Goal: Transaction & Acquisition: Purchase product/service

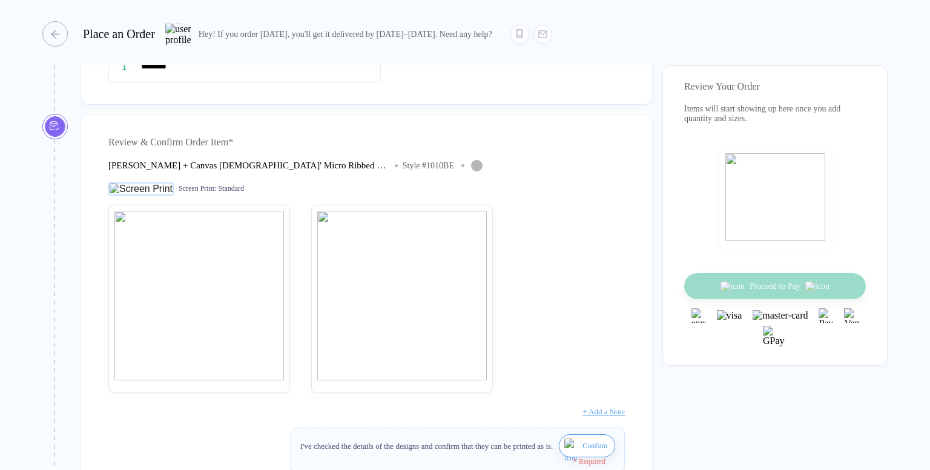
scroll to position [61, 0]
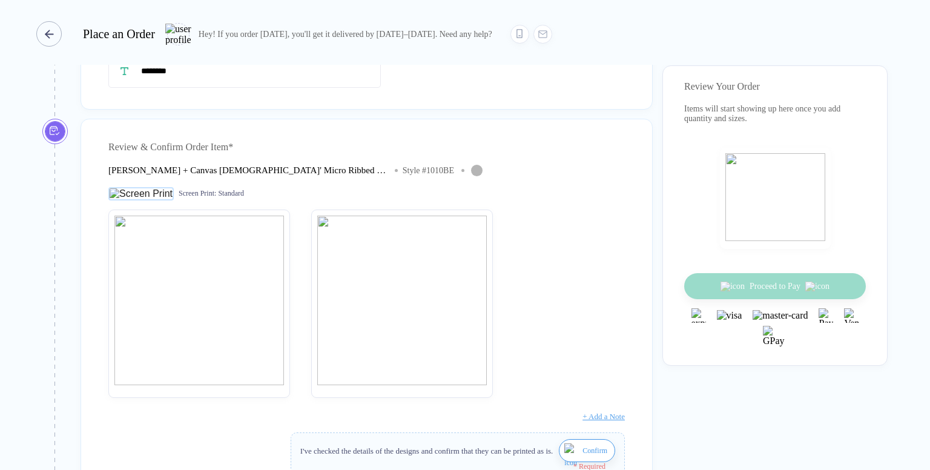
click at [53, 33] on div "button" at bounding box center [48, 33] width 25 height 25
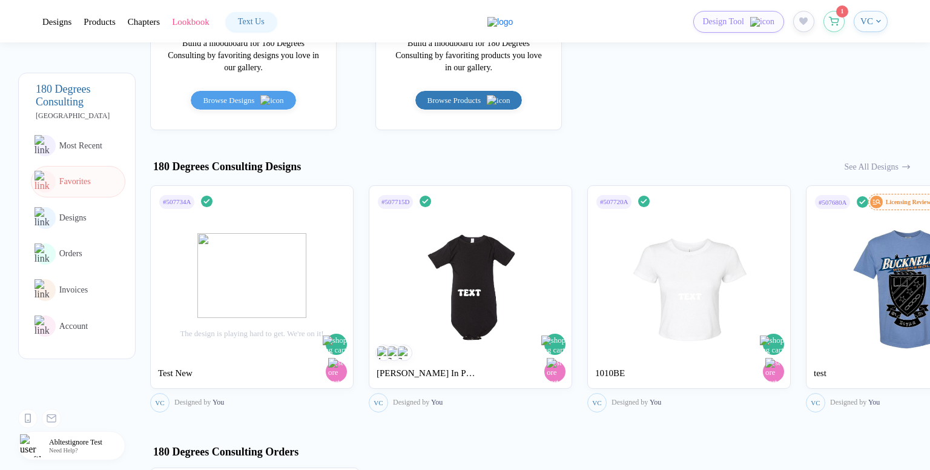
scroll to position [545, 0]
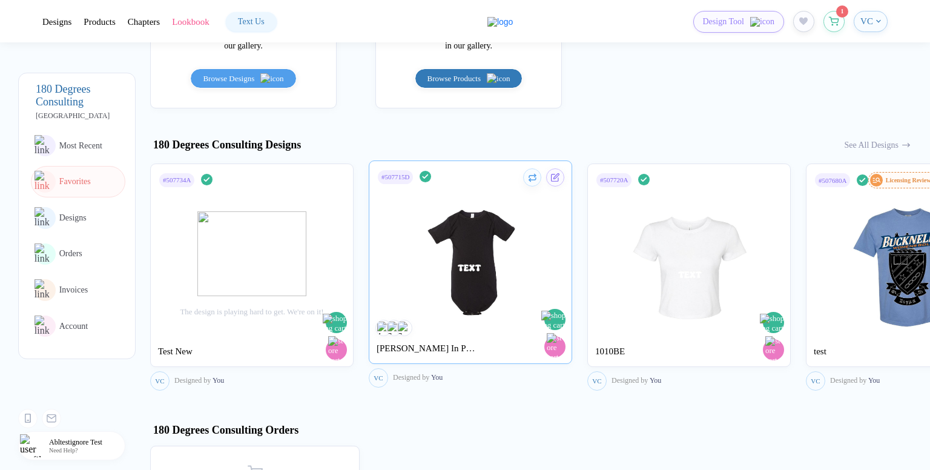
click at [494, 247] on img at bounding box center [471, 256] width 136 height 142
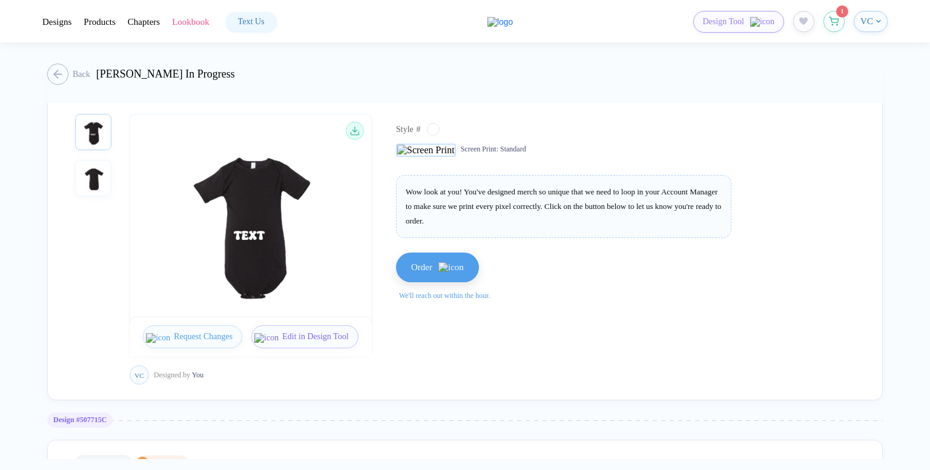
scroll to position [61, 0]
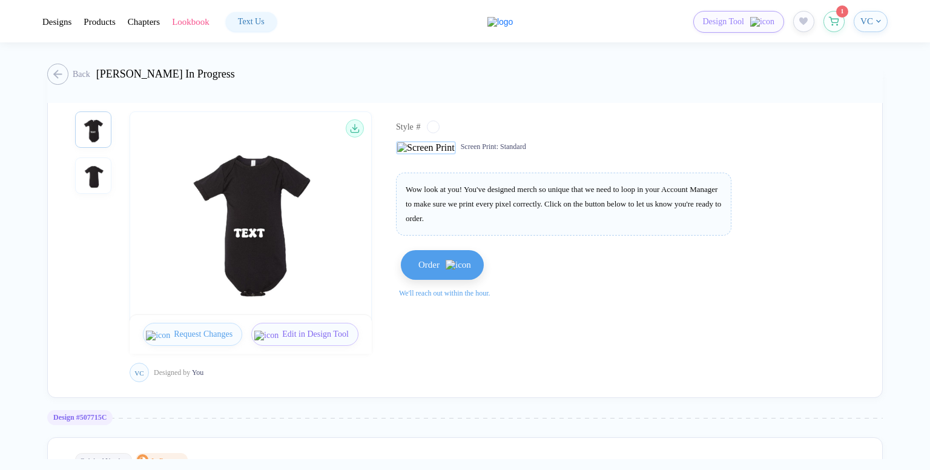
click at [435, 263] on span "Order" at bounding box center [428, 265] width 21 height 10
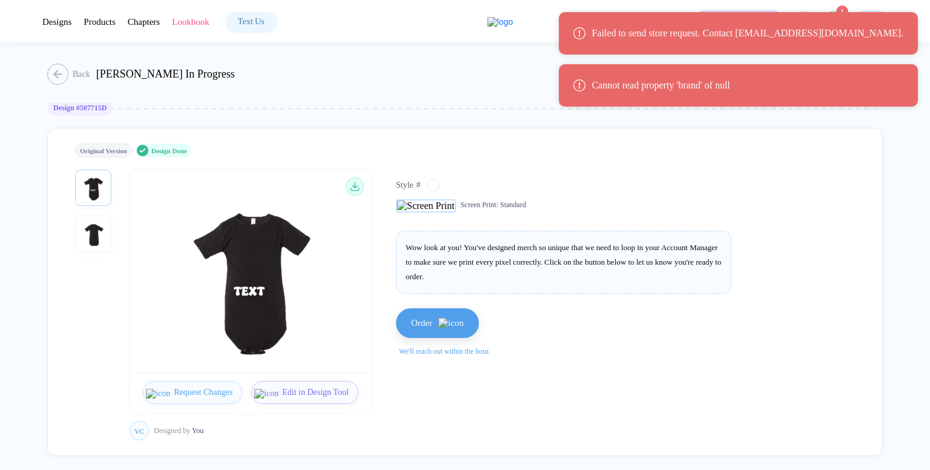
scroll to position [0, 0]
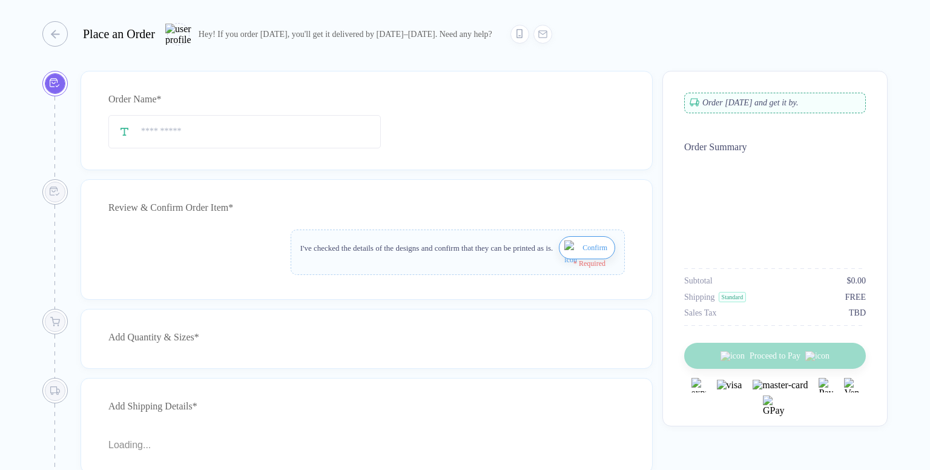
type input "********"
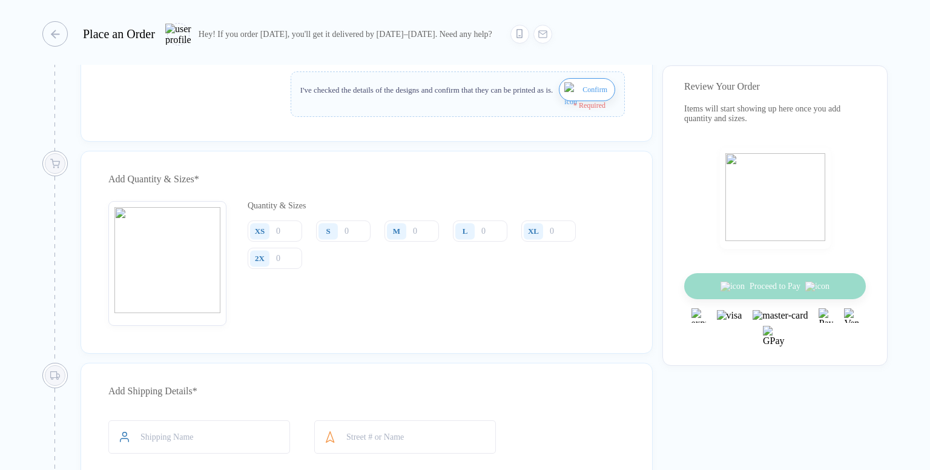
scroll to position [424, 0]
click at [289, 239] on input "number" at bounding box center [275, 228] width 54 height 21
click at [289, 262] on input "number" at bounding box center [275, 255] width 54 height 21
click at [46, 25] on div "button" at bounding box center [48, 33] width 25 height 25
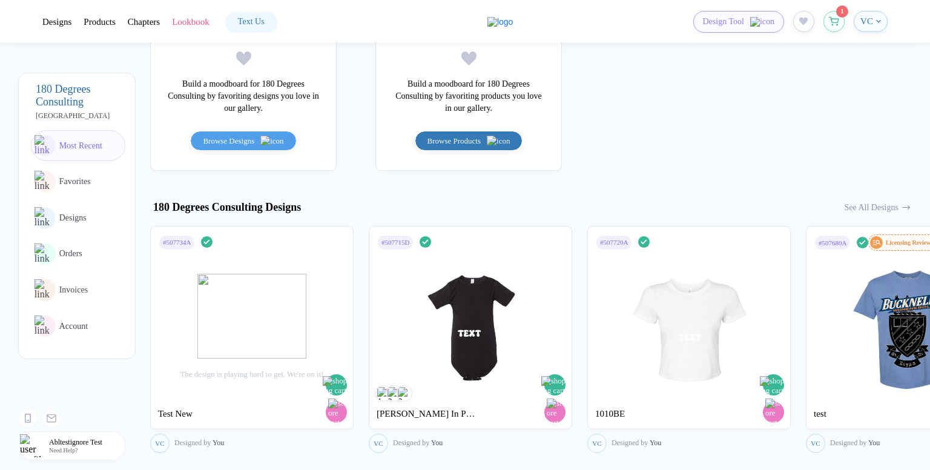
scroll to position [484, 0]
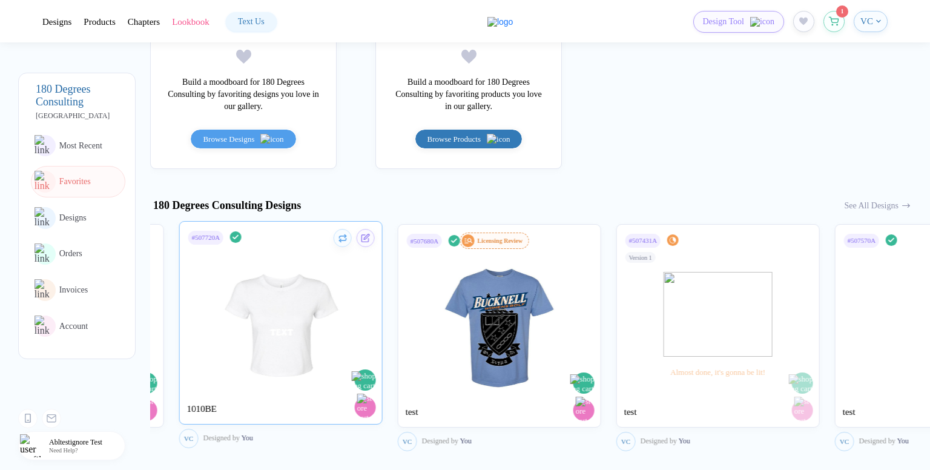
drag, startPoint x: 623, startPoint y: 323, endPoint x: 157, endPoint y: 289, distance: 466.8
click at [213, 290] on img at bounding box center [281, 317] width 136 height 142
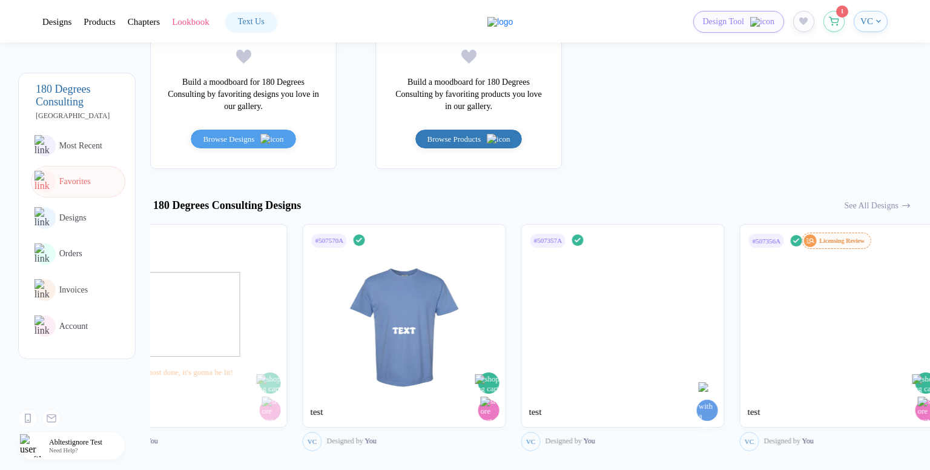
drag, startPoint x: 727, startPoint y: 288, endPoint x: 329, endPoint y: 278, distance: 397.3
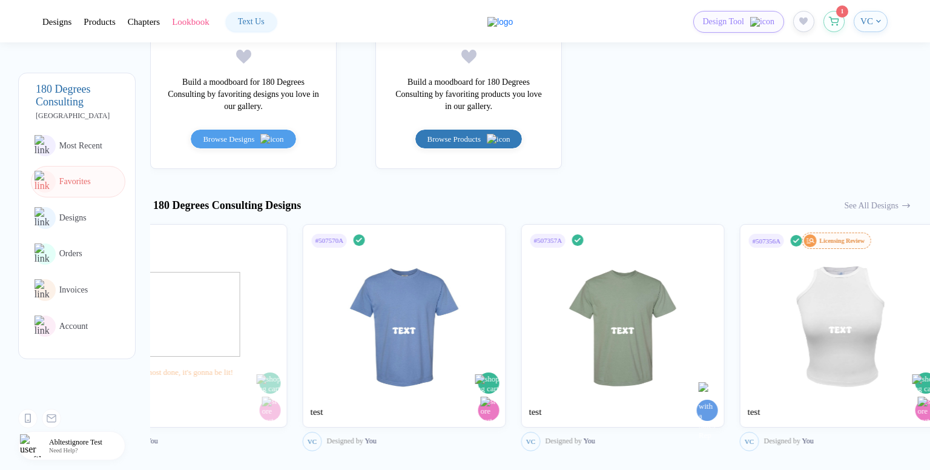
click at [223, 278] on img at bounding box center [185, 314] width 109 height 85
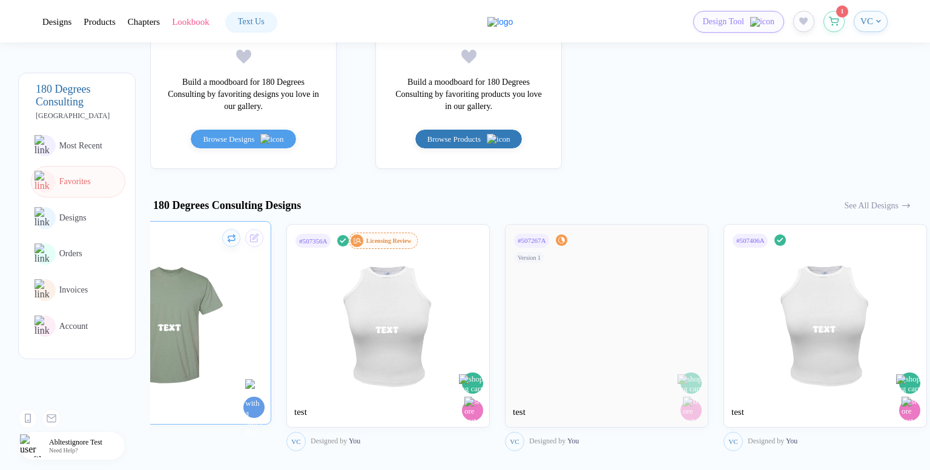
drag, startPoint x: 851, startPoint y: 286, endPoint x: 216, endPoint y: 286, distance: 635.7
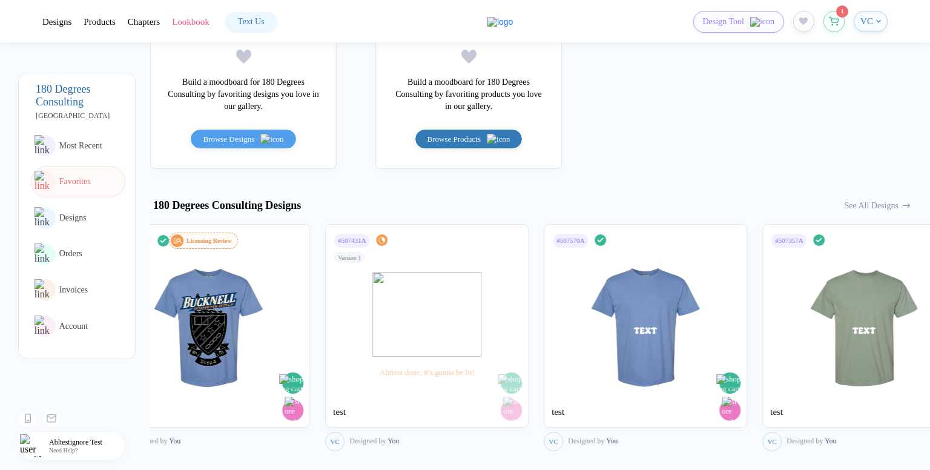
drag, startPoint x: 235, startPoint y: 285, endPoint x: 929, endPoint y: 283, distance: 694.4
click at [929, 283] on div "Test New #507734A Design Done Whoa! Your design looks great. Order today with a…" at bounding box center [540, 255] width 780 height 427
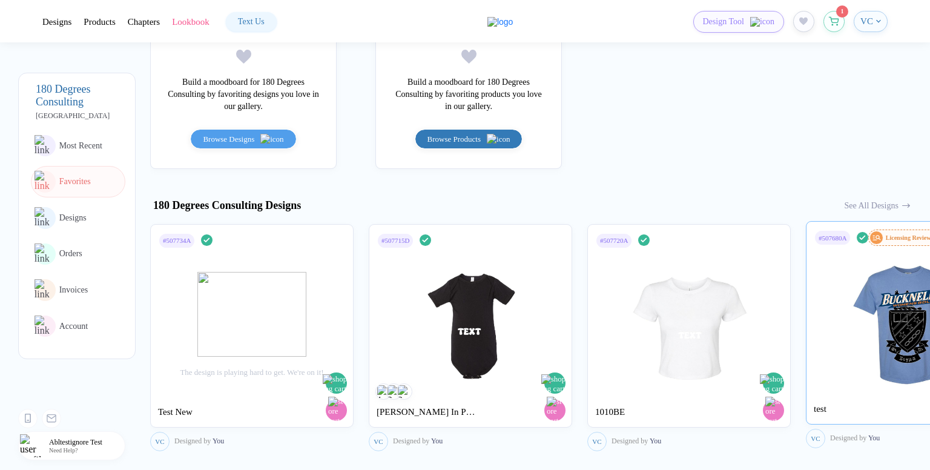
drag, startPoint x: 564, startPoint y: 309, endPoint x: 921, endPoint y: 308, distance: 357.2
click at [921, 308] on div "# 507680A Design Done Licensing Review test" at bounding box center [907, 322] width 203 height 203
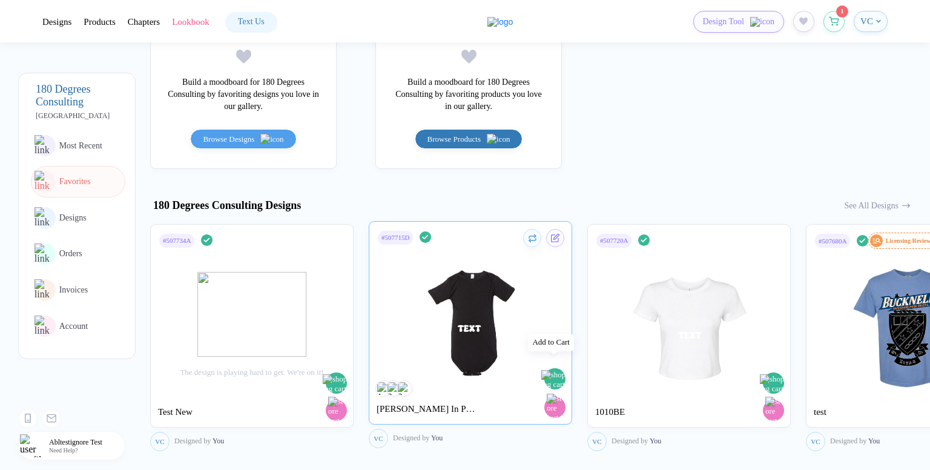
click at [552, 370] on img "button" at bounding box center [555, 379] width 29 height 19
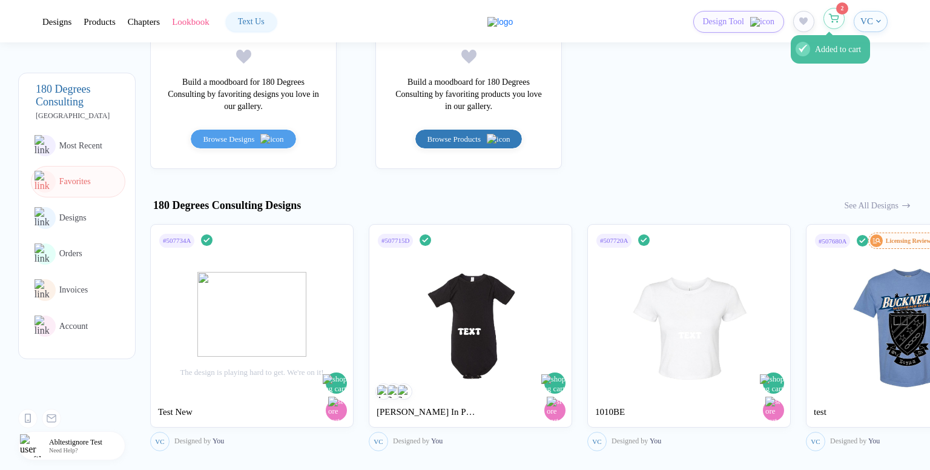
click at [826, 17] on button "Added to cart" at bounding box center [833, 18] width 21 height 21
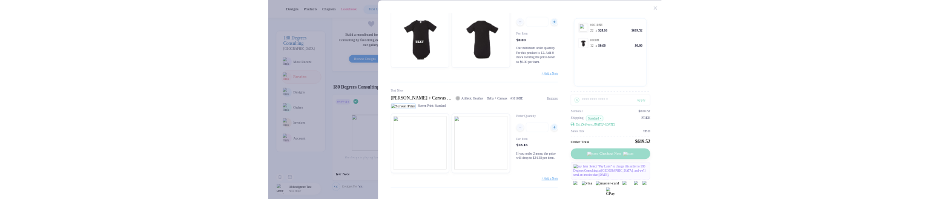
scroll to position [153, 0]
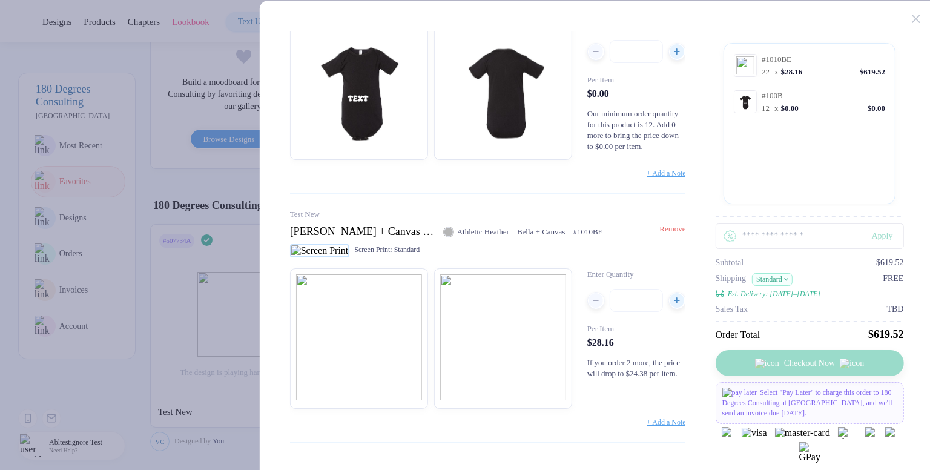
click at [678, 229] on span "Remove" at bounding box center [672, 228] width 26 height 9
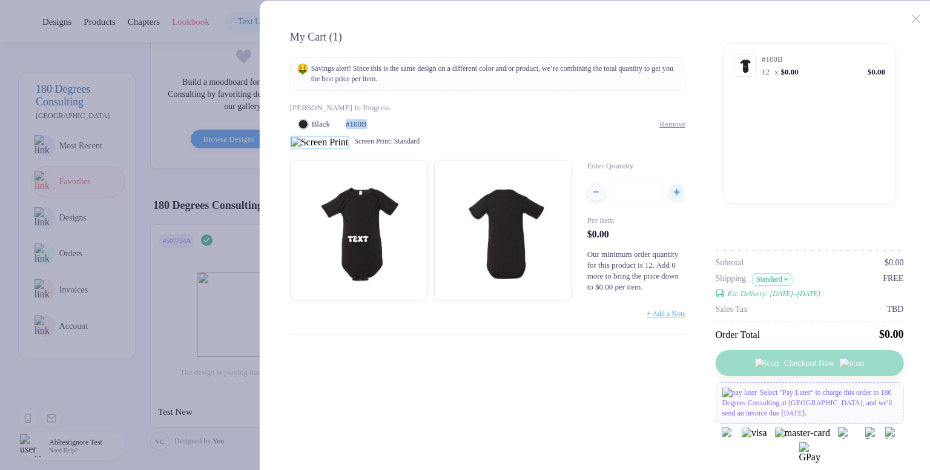
drag, startPoint x: 346, startPoint y: 117, endPoint x: 375, endPoint y: 119, distance: 29.2
click at [375, 119] on div "Vivek In Progress Black # 100B Remove Screen Print : Standard" at bounding box center [488, 126] width 396 height 46
copy span "# 100B"
click at [372, 127] on div "Black # 100B Remove" at bounding box center [488, 124] width 396 height 11
click at [367, 125] on span "# 100B" at bounding box center [356, 124] width 21 height 10
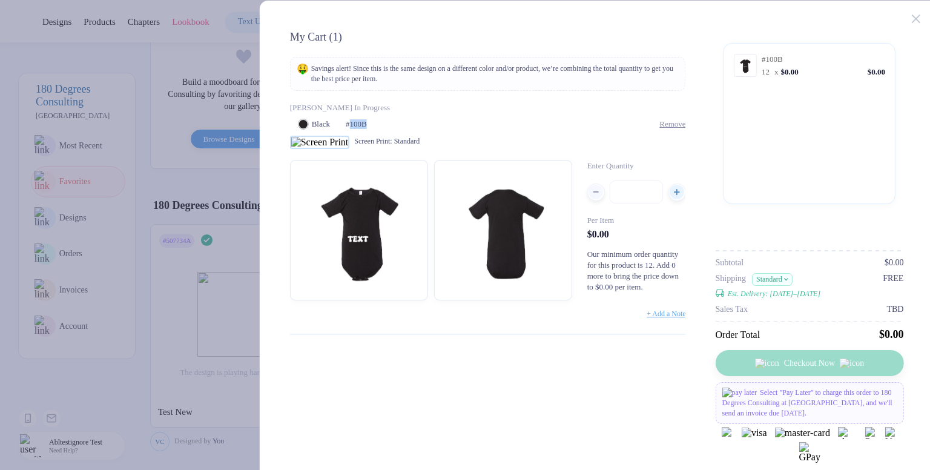
drag, startPoint x: 371, startPoint y: 125, endPoint x: 361, endPoint y: 124, distance: 10.3
click at [361, 124] on span "# 100B" at bounding box center [356, 124] width 21 height 10
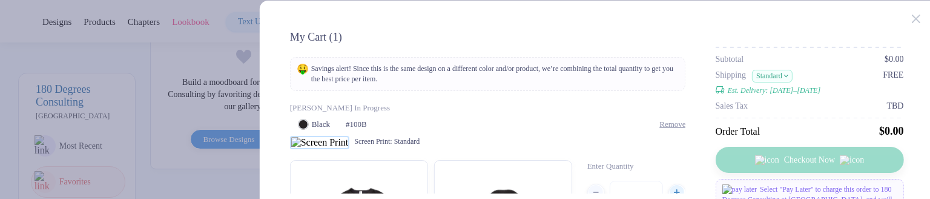
click at [920, 16] on div at bounding box center [922, 12] width 22 height 22
click at [917, 17] on icon at bounding box center [915, 19] width 8 height 8
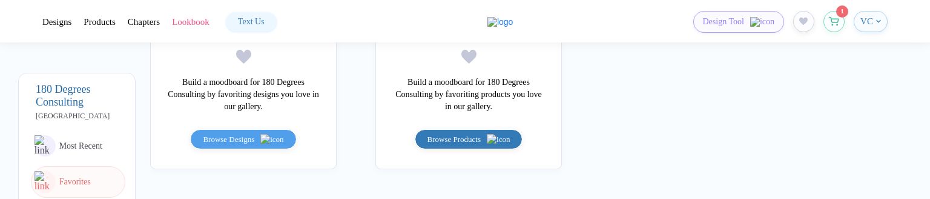
scroll to position [484, 0]
click at [833, 20] on icon "button" at bounding box center [834, 18] width 10 height 9
